Goal: Task Accomplishment & Management: Manage account settings

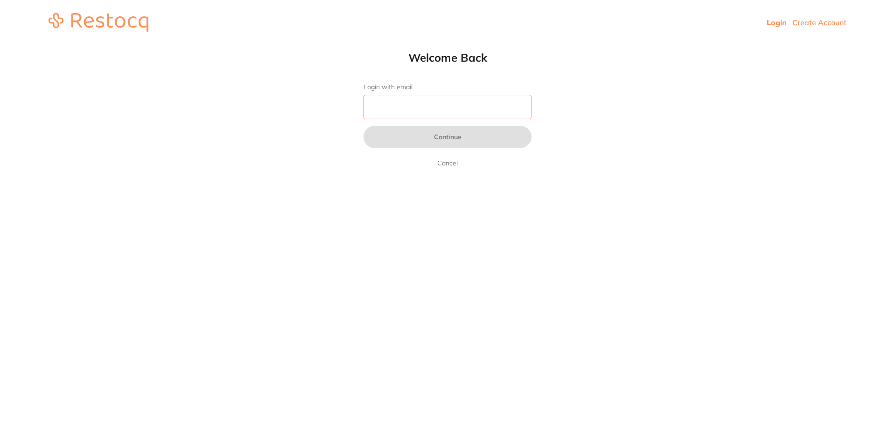
click at [400, 112] on input "Login with email" at bounding box center [448, 107] width 168 height 24
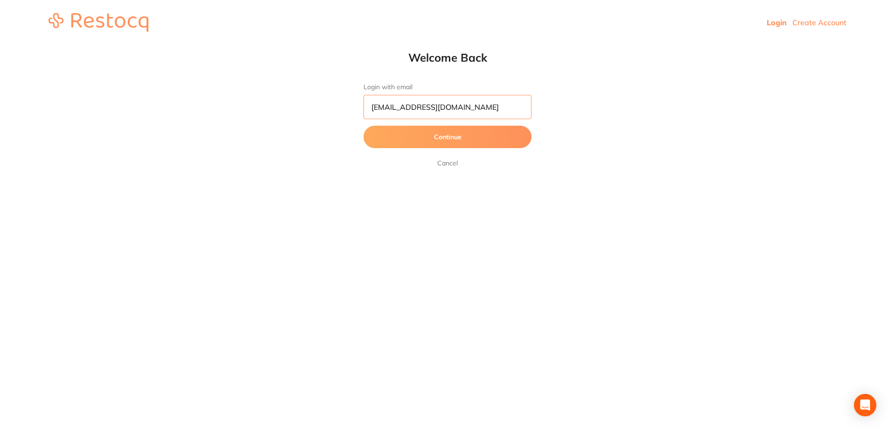
type input "[EMAIL_ADDRESS][DOMAIN_NAME]"
click at [364, 126] on button "Continue" at bounding box center [448, 137] width 168 height 22
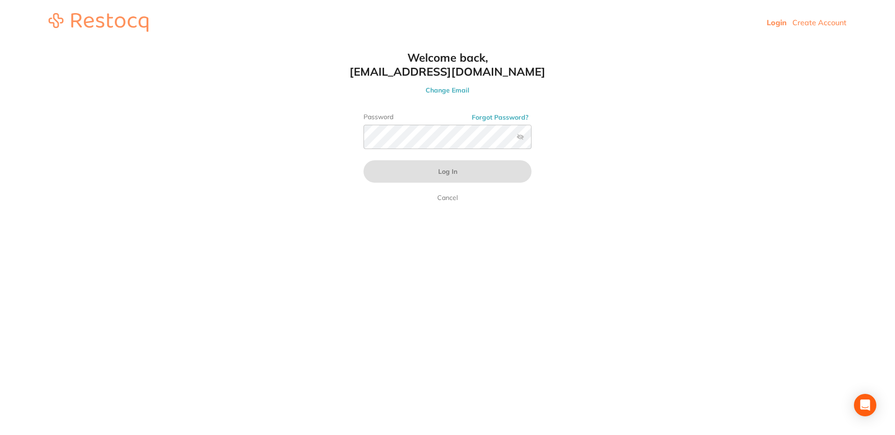
click at [440, 197] on link "Cancel" at bounding box center [447, 197] width 24 height 11
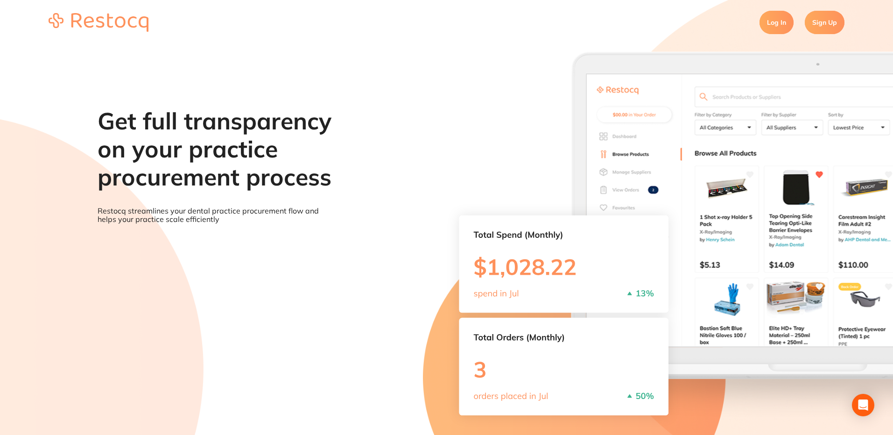
click at [765, 24] on link "Log In" at bounding box center [776, 22] width 34 height 23
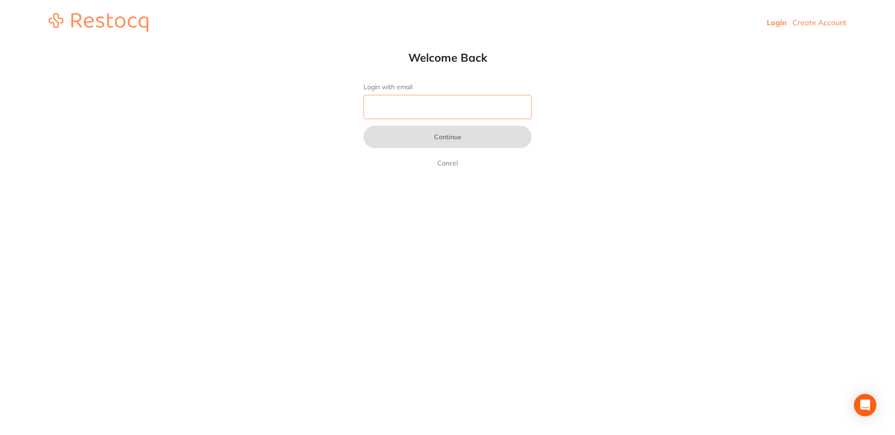
click at [480, 112] on input "Login with email" at bounding box center [448, 107] width 168 height 24
type input "[PERSON_NAME][EMAIL_ADDRESS][DOMAIN_NAME]"
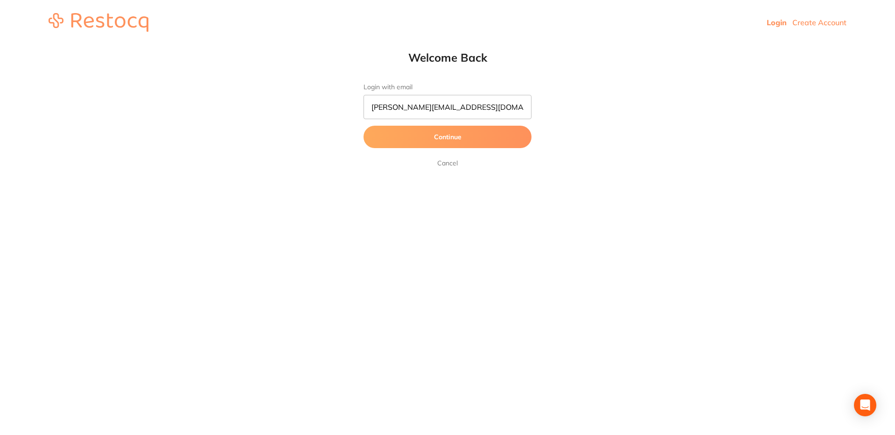
click at [441, 143] on button "Continue" at bounding box center [448, 137] width 168 height 22
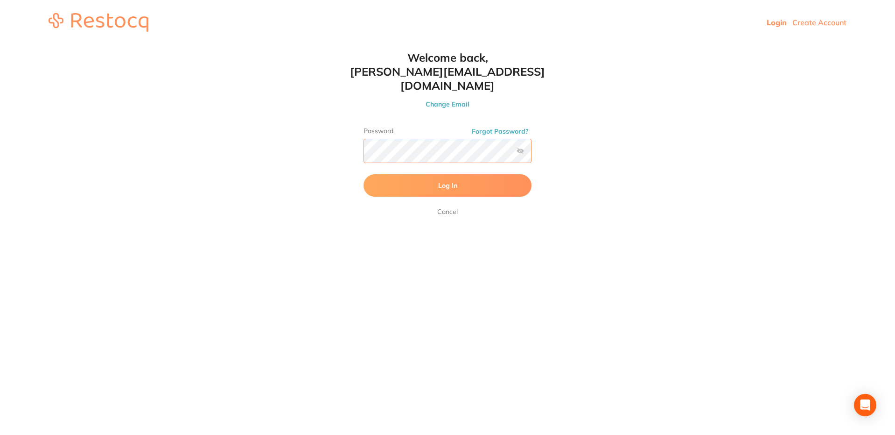
click at [364, 174] on button "Log In" at bounding box center [448, 185] width 168 height 22
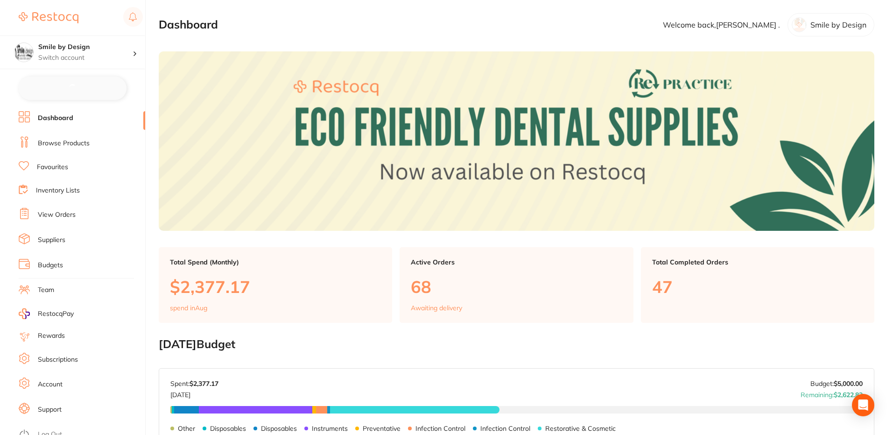
checkbox input "false"
